Goal: Check status: Check status

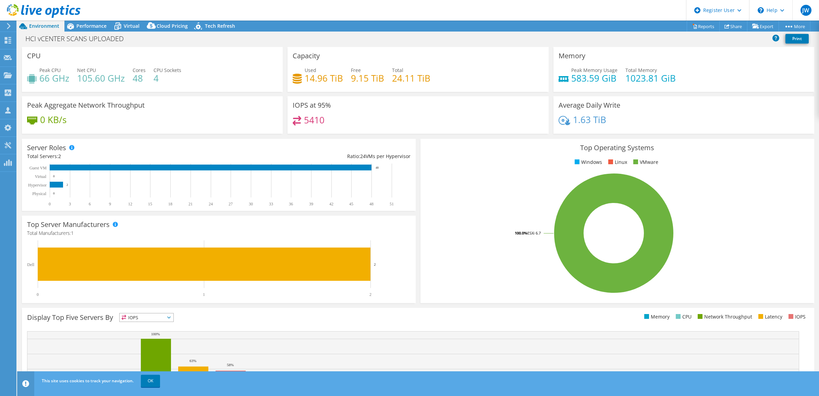
select select "USEast"
select select "USD"
